Goal: Information Seeking & Learning: Learn about a topic

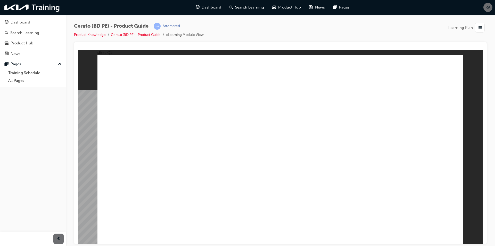
drag, startPoint x: 310, startPoint y: 116, endPoint x: 334, endPoint y: 130, distance: 27.7
radio input "true"
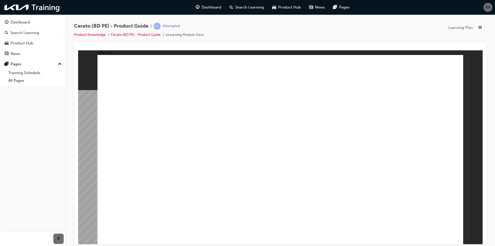
radio input "true"
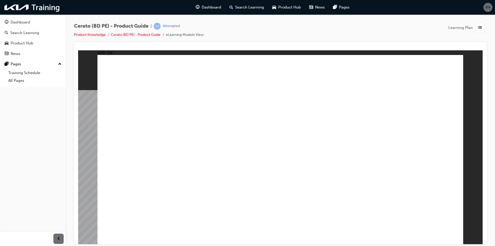
drag, startPoint x: 320, startPoint y: 176, endPoint x: 328, endPoint y: 170, distance: 10.2
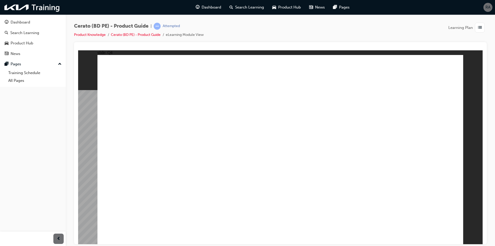
radio input "false"
radio input "true"
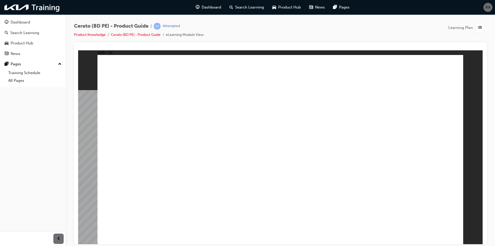
radio input "true"
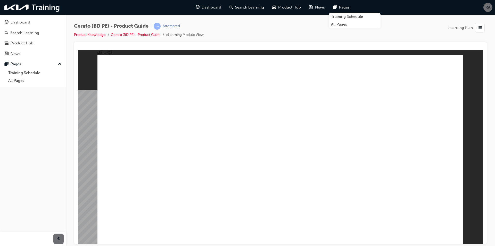
radio input "true"
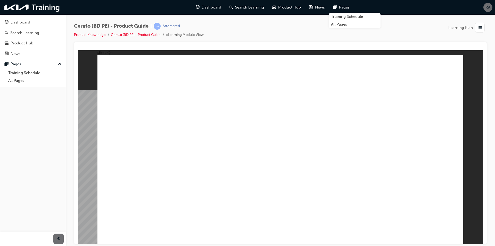
radio input "false"
radio input "true"
